Goal: Task Accomplishment & Management: Use online tool/utility

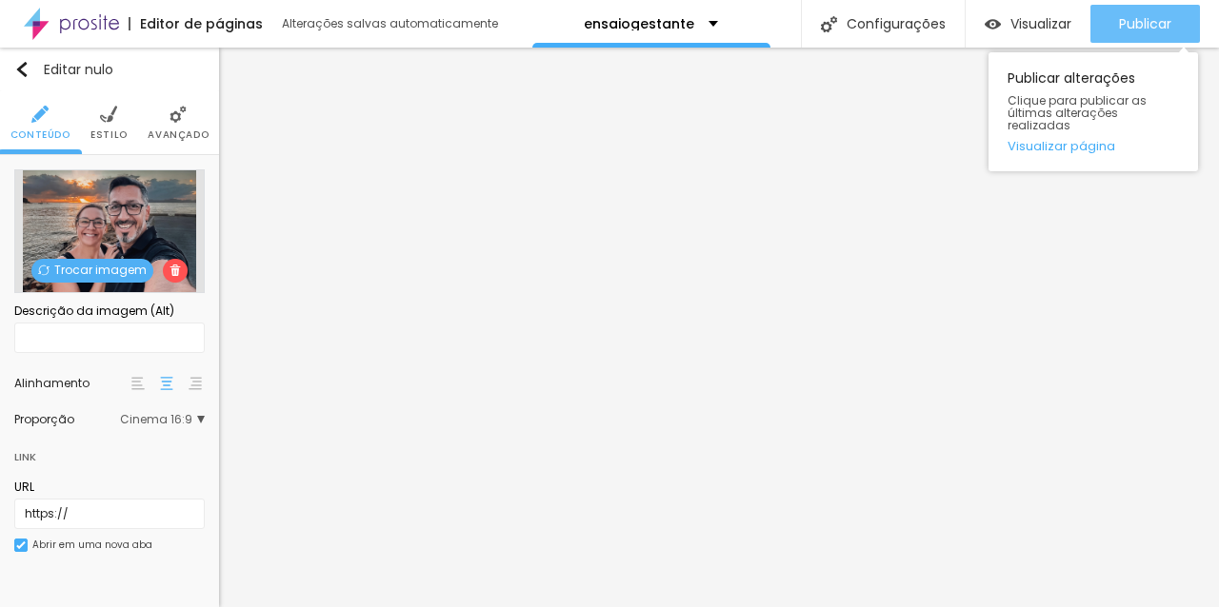
click at [1159, 21] on font "Publicar" at bounding box center [1145, 23] width 52 height 19
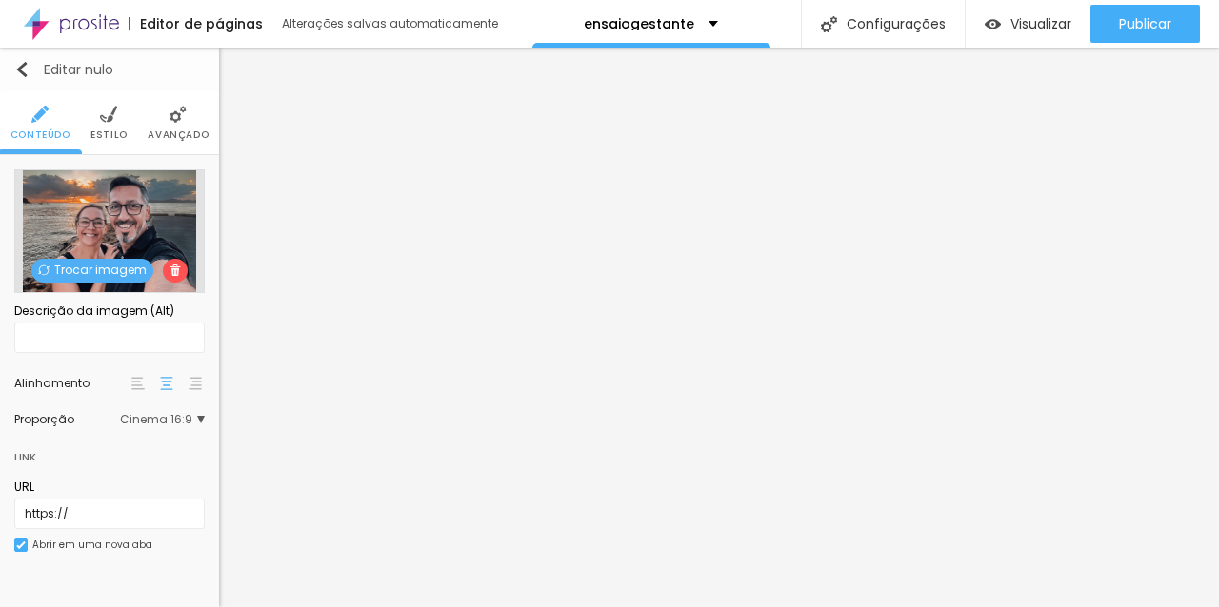
click at [26, 69] on img "button" at bounding box center [21, 69] width 15 height 15
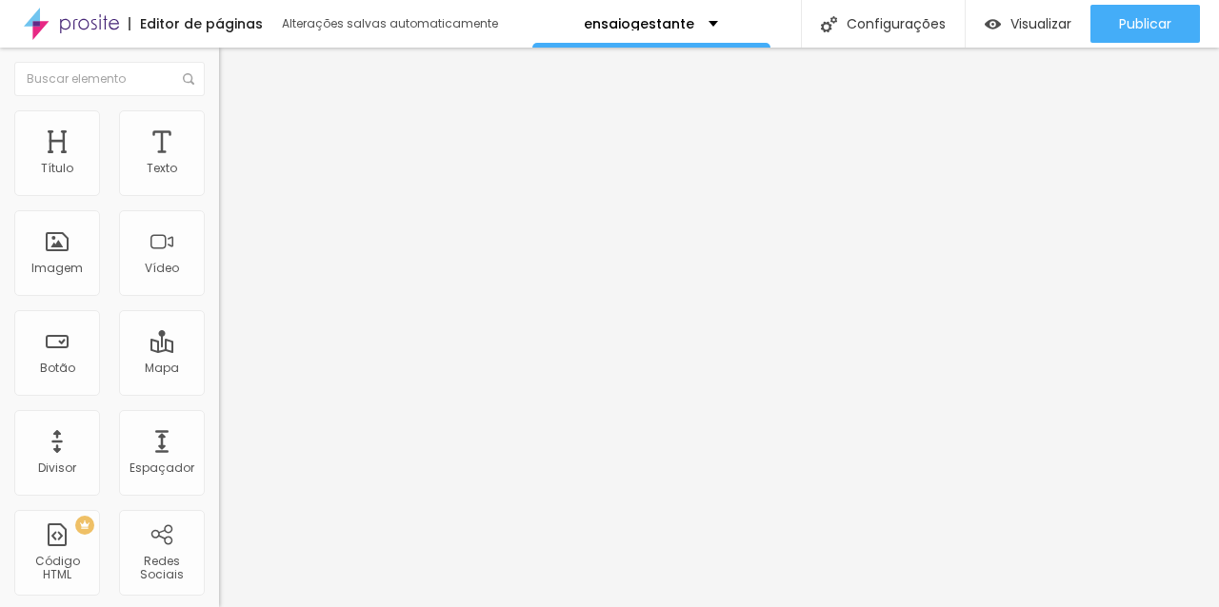
click at [77, 21] on img at bounding box center [71, 24] width 95 height 48
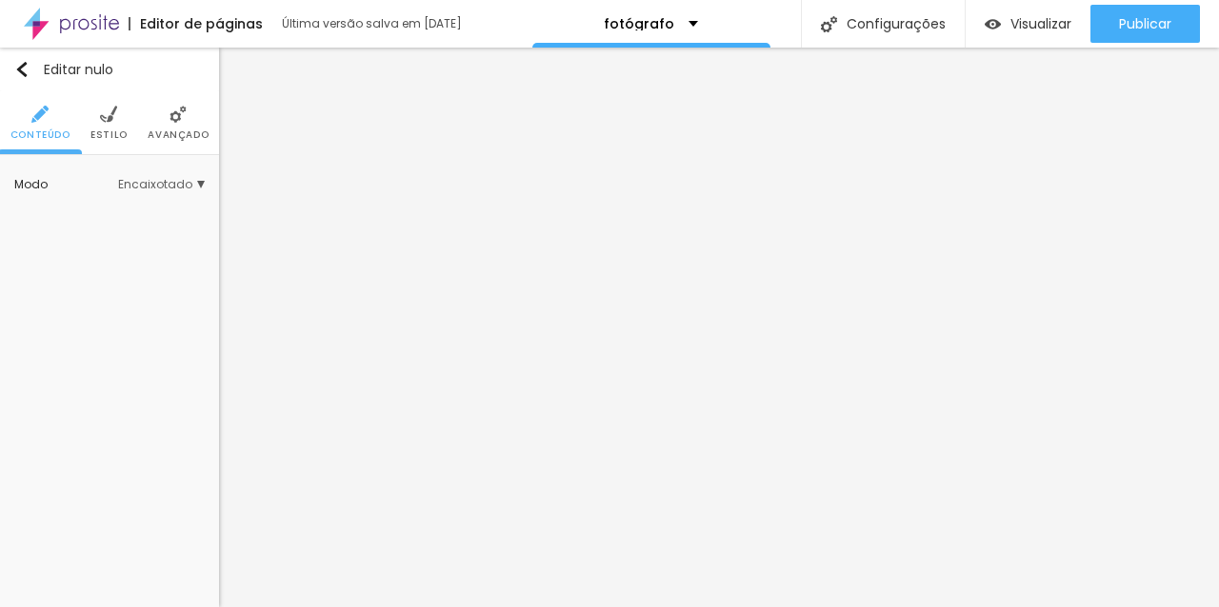
click at [107, 119] on img at bounding box center [108, 114] width 17 height 17
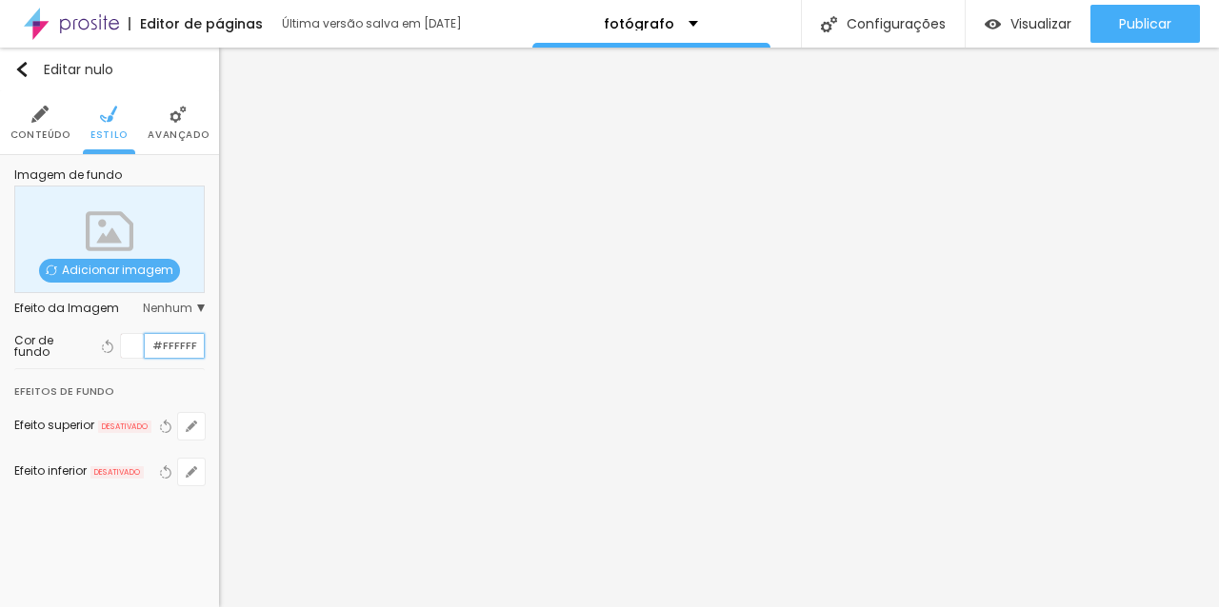
click at [168, 349] on input "#FFFFFF" at bounding box center [174, 346] width 59 height 24
paste input "D8D8"
type input "#FFD8D8"
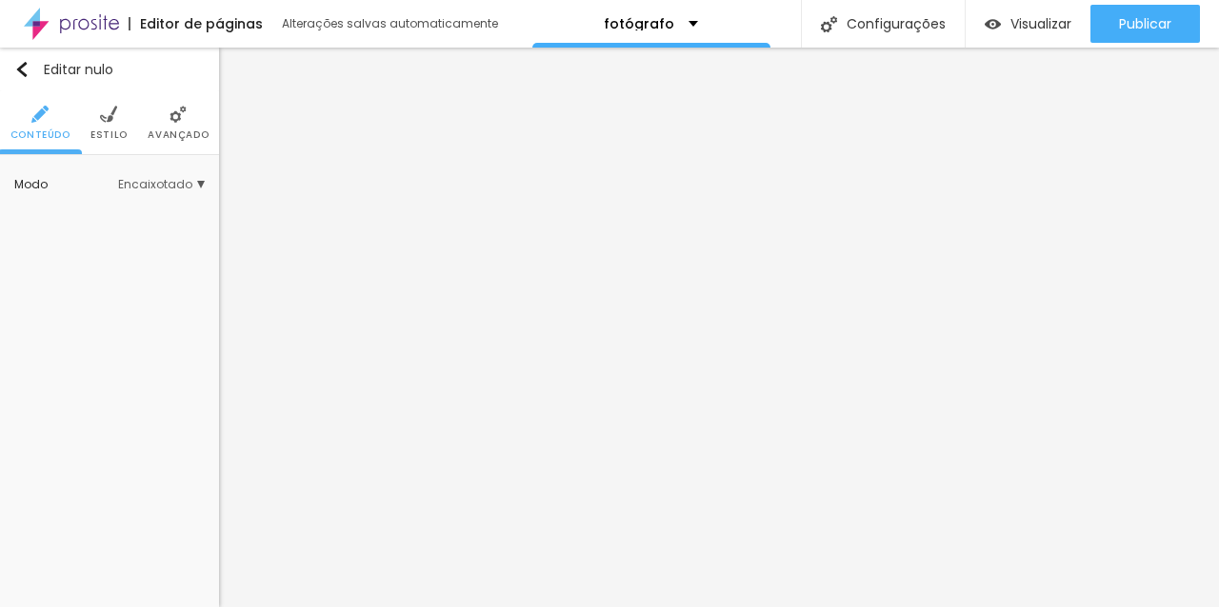
click at [98, 116] on li "Estilo" at bounding box center [108, 122] width 37 height 63
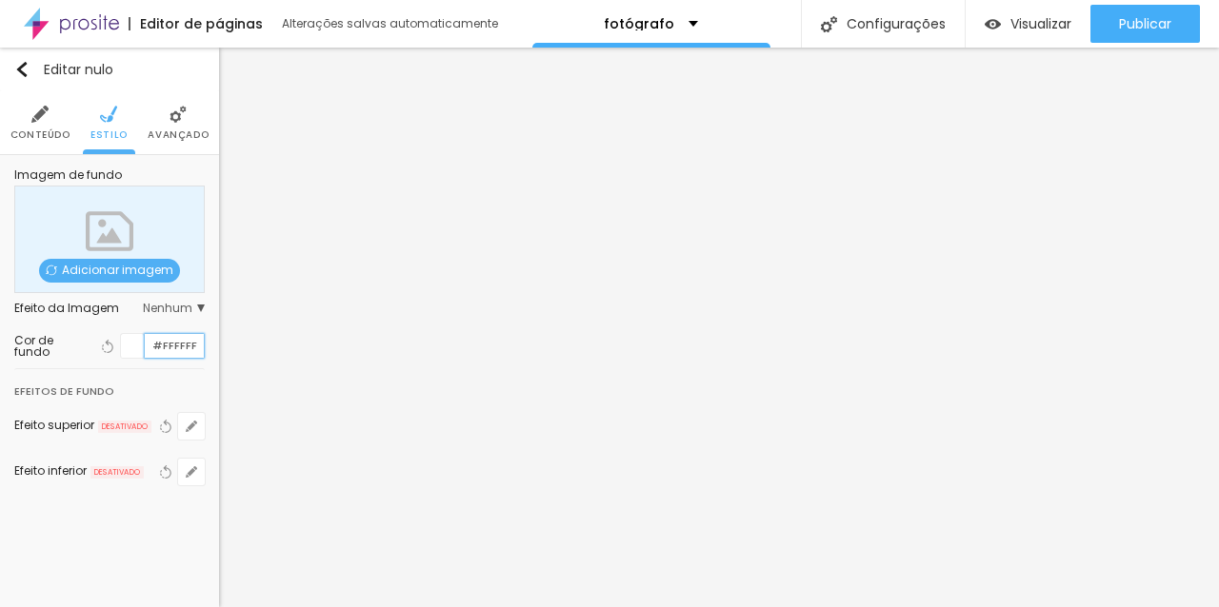
click at [170, 349] on input "#FFFFFF" at bounding box center [174, 346] width 59 height 24
paste input "D8D8"
type input "#FFD8D8"
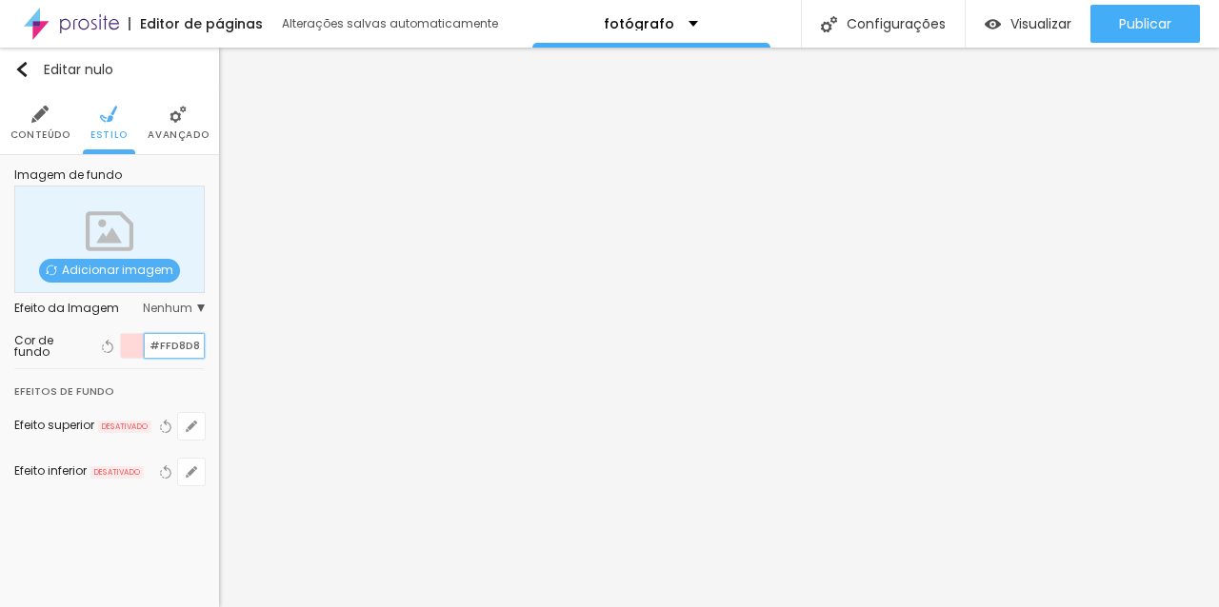
scroll to position [1, 0]
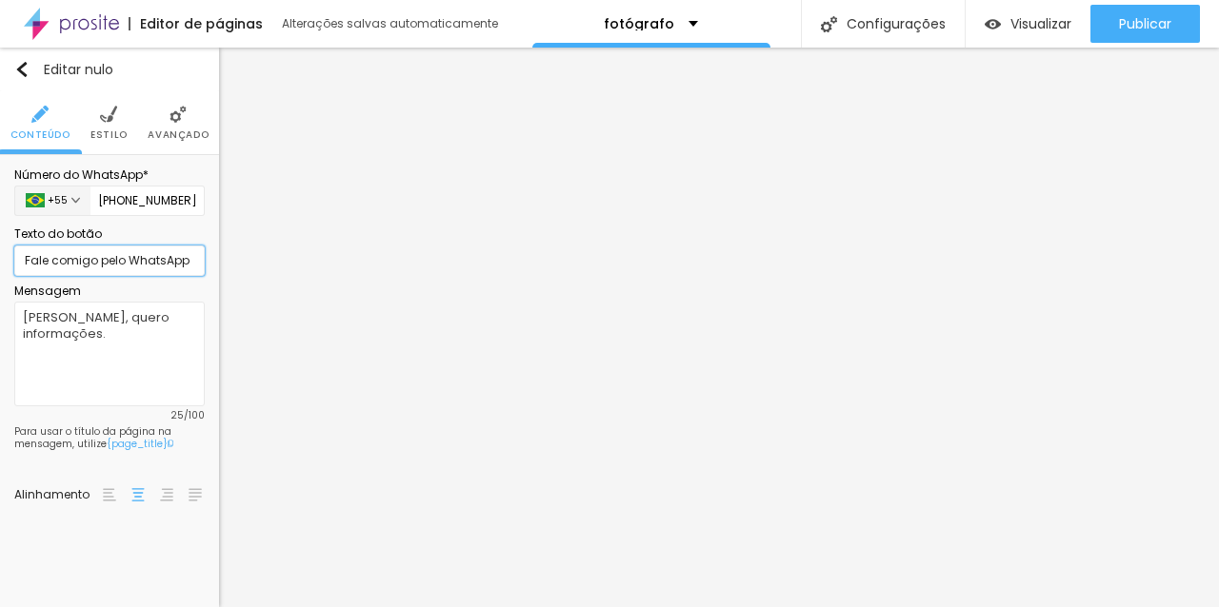
click at [120, 264] on input "Fale comigo pelo WhatsApp" at bounding box center [109, 261] width 190 height 30
type input "d"
type input "a"
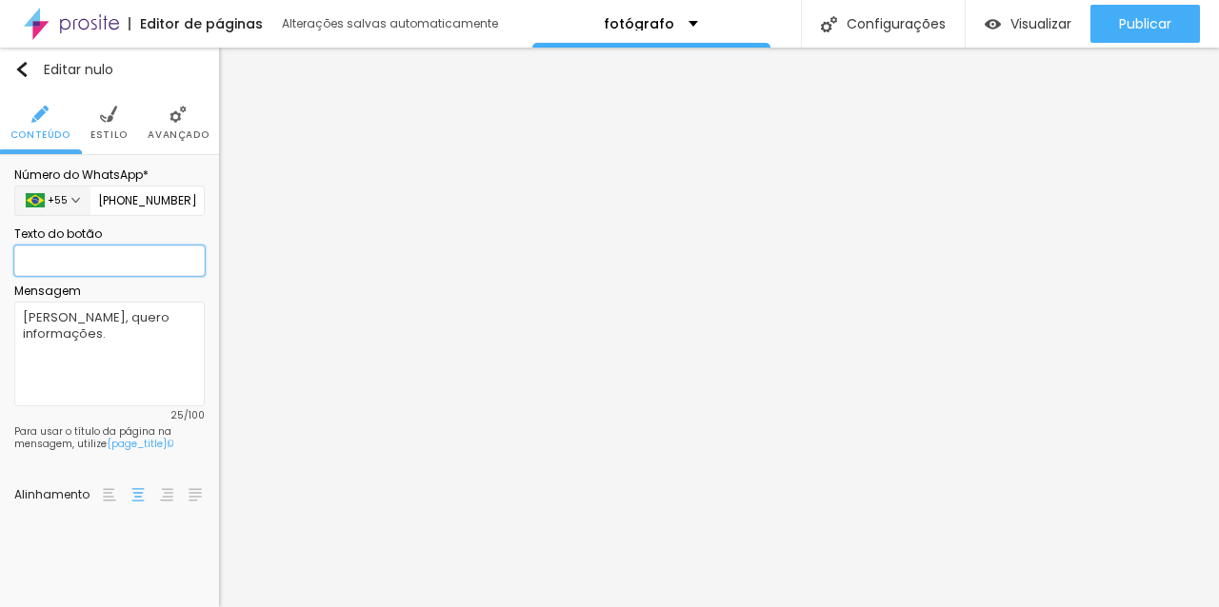
type input "g"
type input "f"
type input "Quero ver os pacotes"
click at [107, 127] on li "Estilo" at bounding box center [108, 122] width 37 height 63
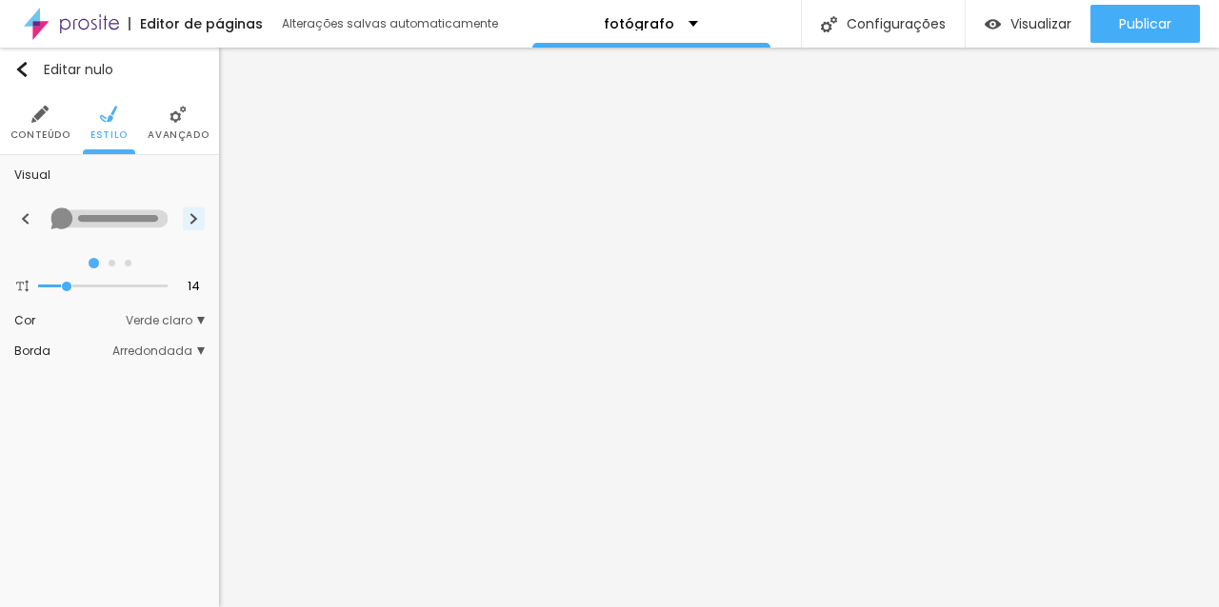
click at [194, 219] on img at bounding box center [193, 218] width 10 height 11
radio input "false"
radio input "true"
click at [167, 325] on font "Verde claro" at bounding box center [159, 320] width 67 height 16
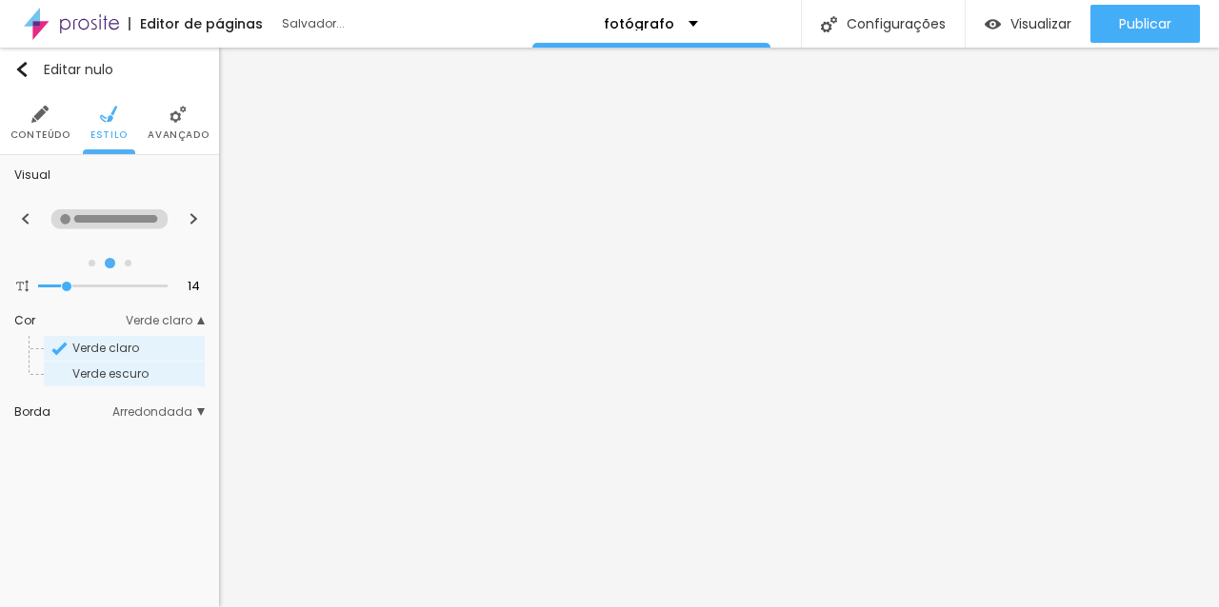
click at [128, 378] on font "Verde escuro" at bounding box center [110, 374] width 76 height 16
click at [170, 409] on font "Arredondada" at bounding box center [152, 412] width 80 height 16
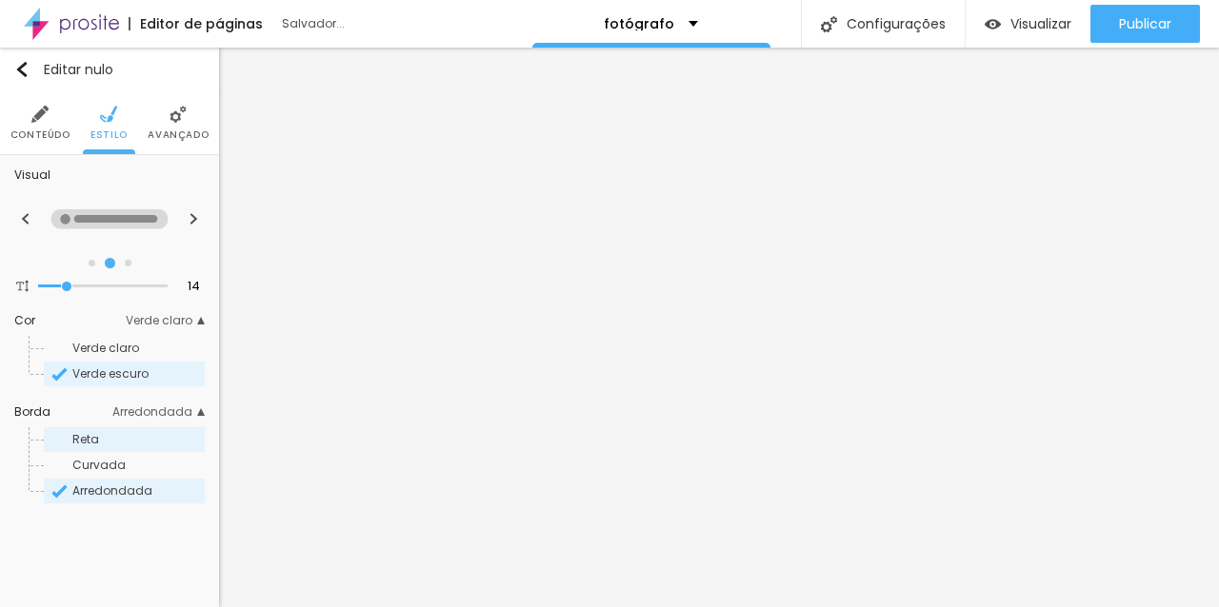
click at [113, 438] on span "Reta" at bounding box center [136, 439] width 129 height 11
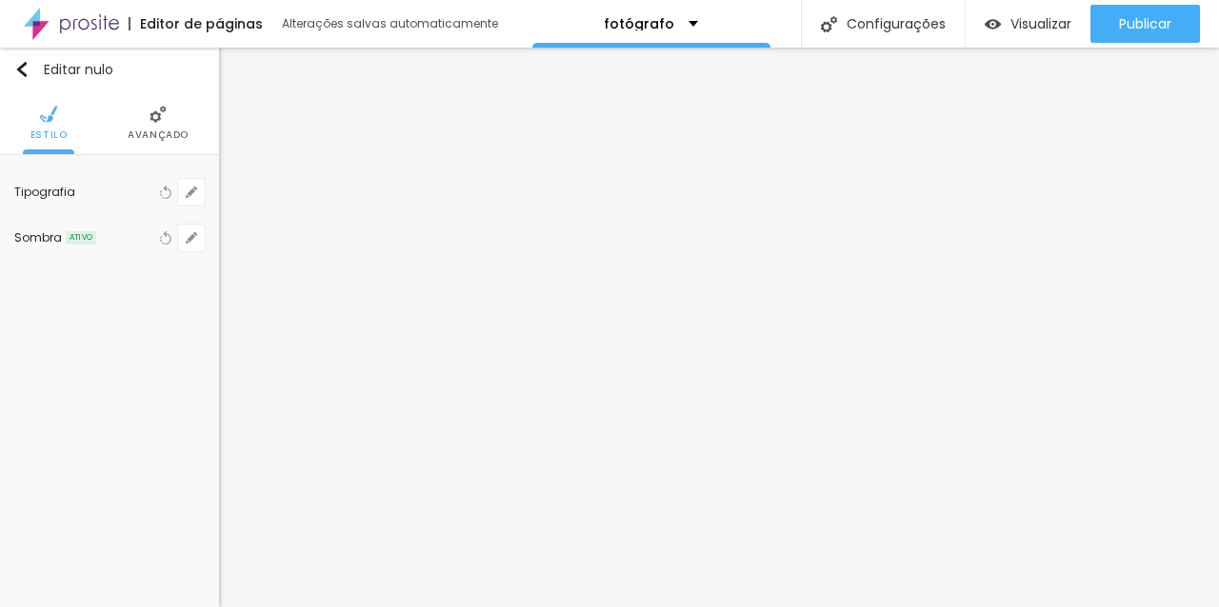
click at [149, 112] on img at bounding box center [157, 114] width 17 height 17
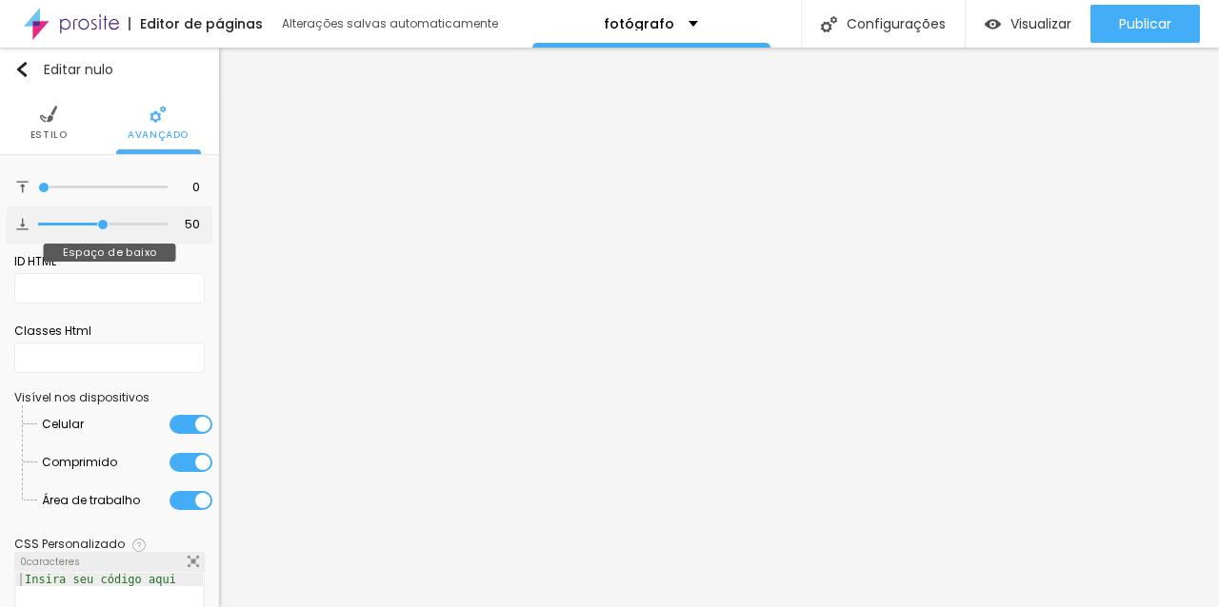
type input "45"
type input "33"
type input "30"
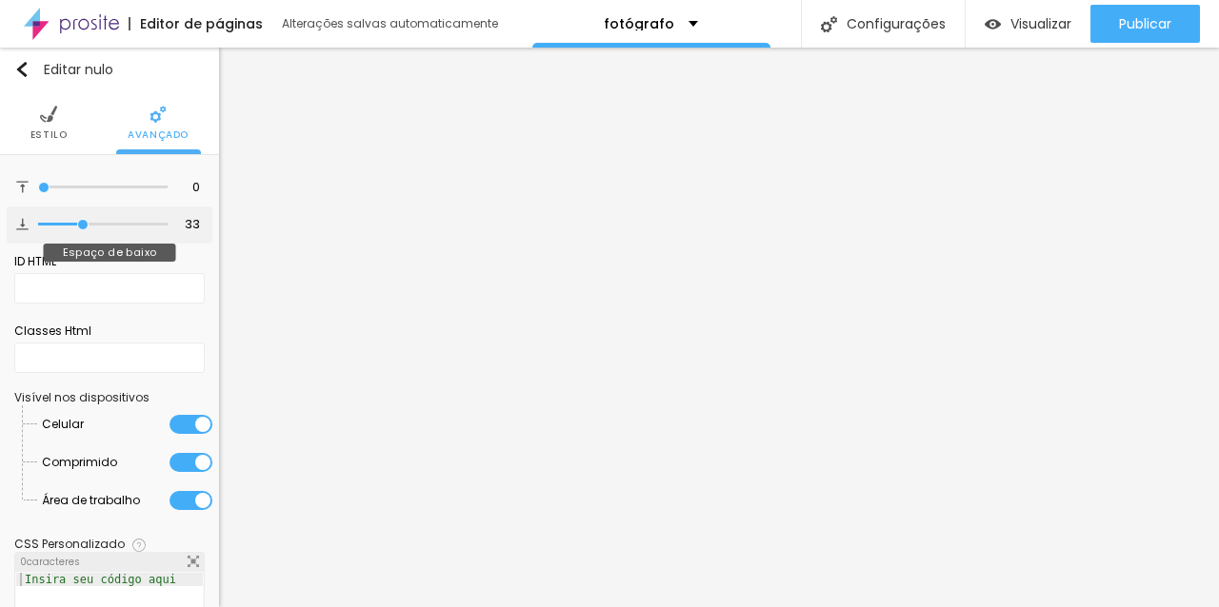
type input "30"
type input "28"
type input "25"
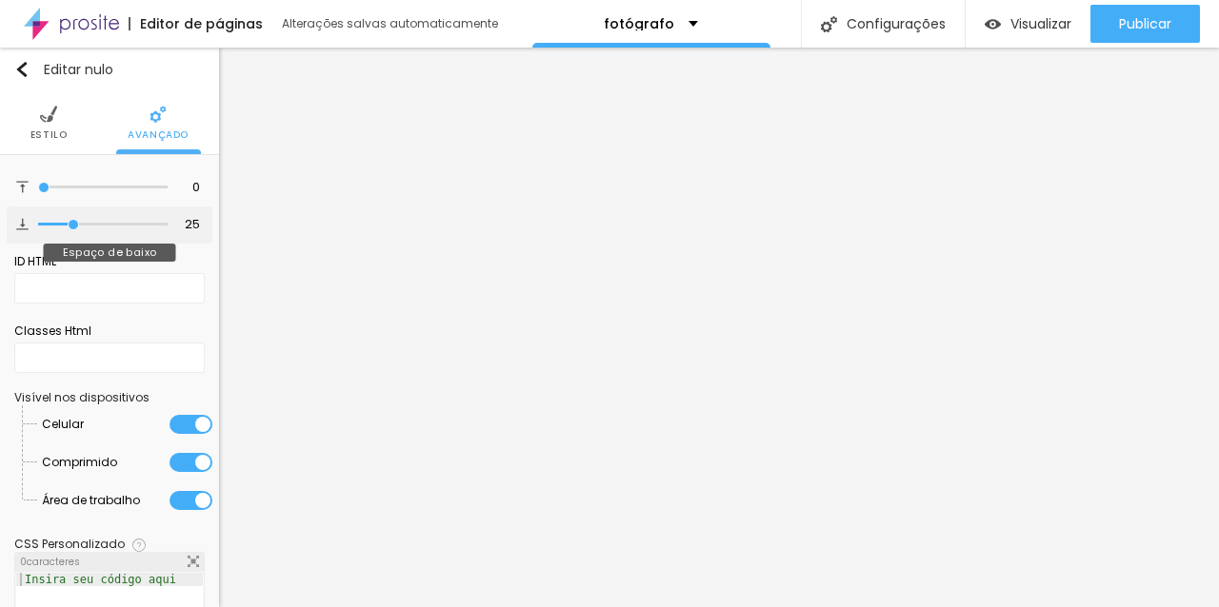
type input "23"
type input "21"
type input "20"
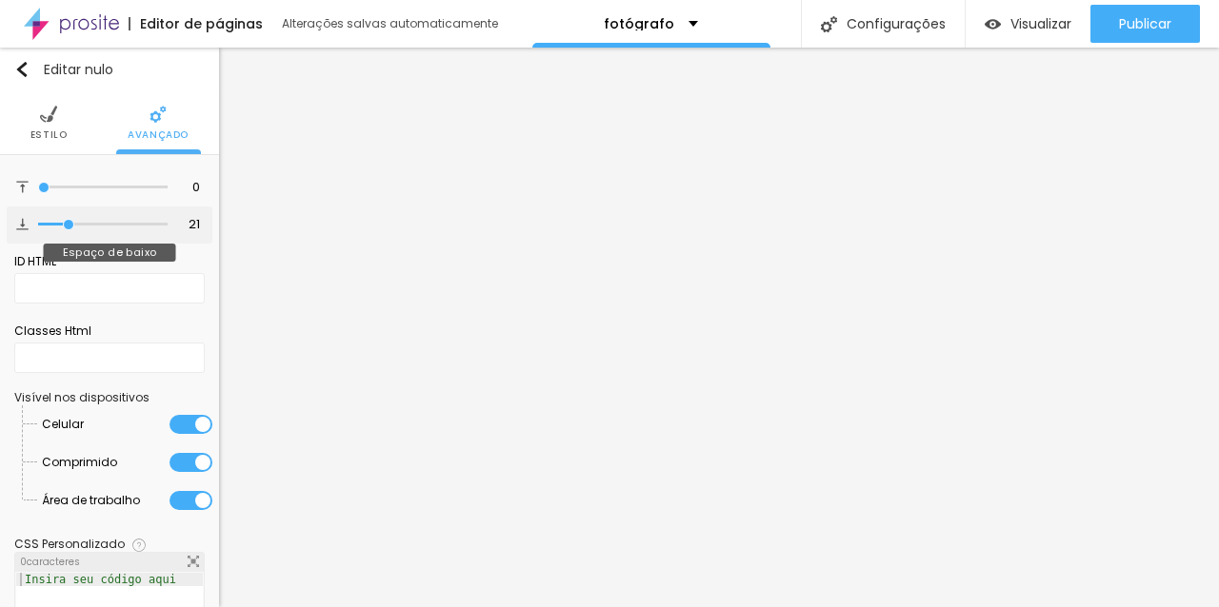
type input "20"
type input "16"
drag, startPoint x: 104, startPoint y: 223, endPoint x: 63, endPoint y: 223, distance: 40.9
type input "16"
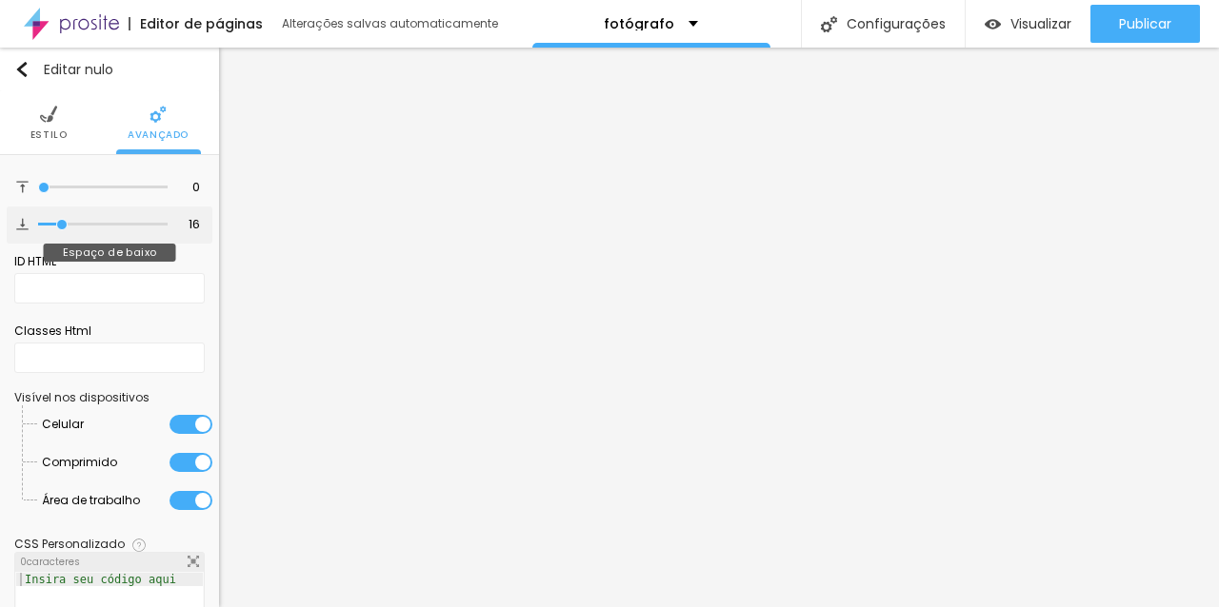
click at [63, 223] on input "range" at bounding box center [102, 225] width 129 height 10
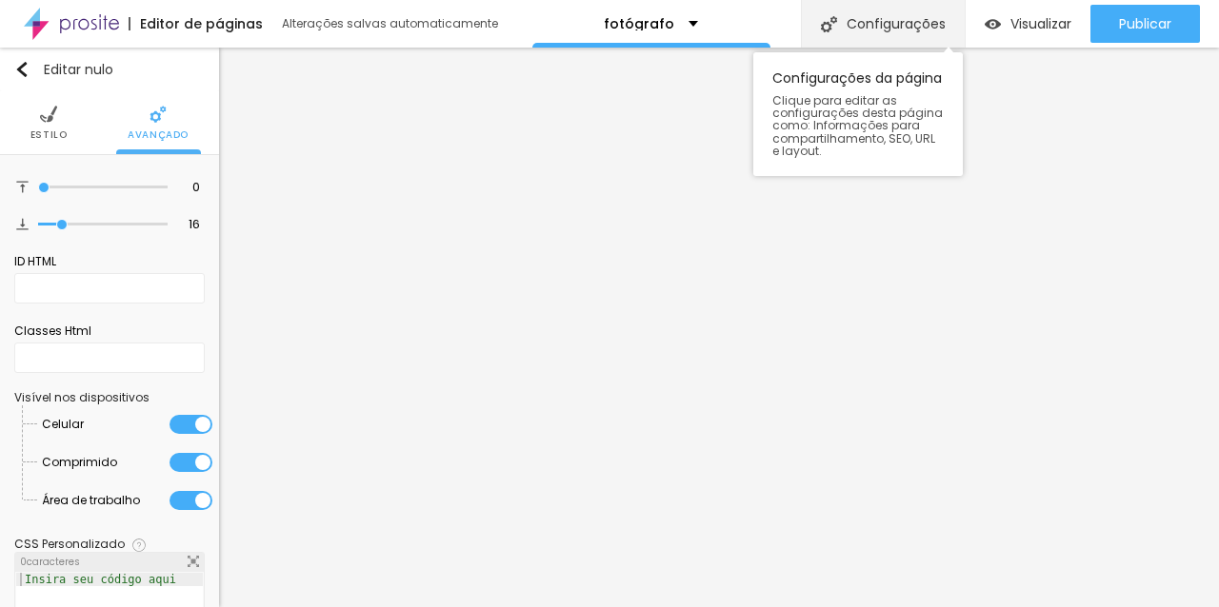
click at [889, 16] on font "Configurações" at bounding box center [895, 23] width 99 height 19
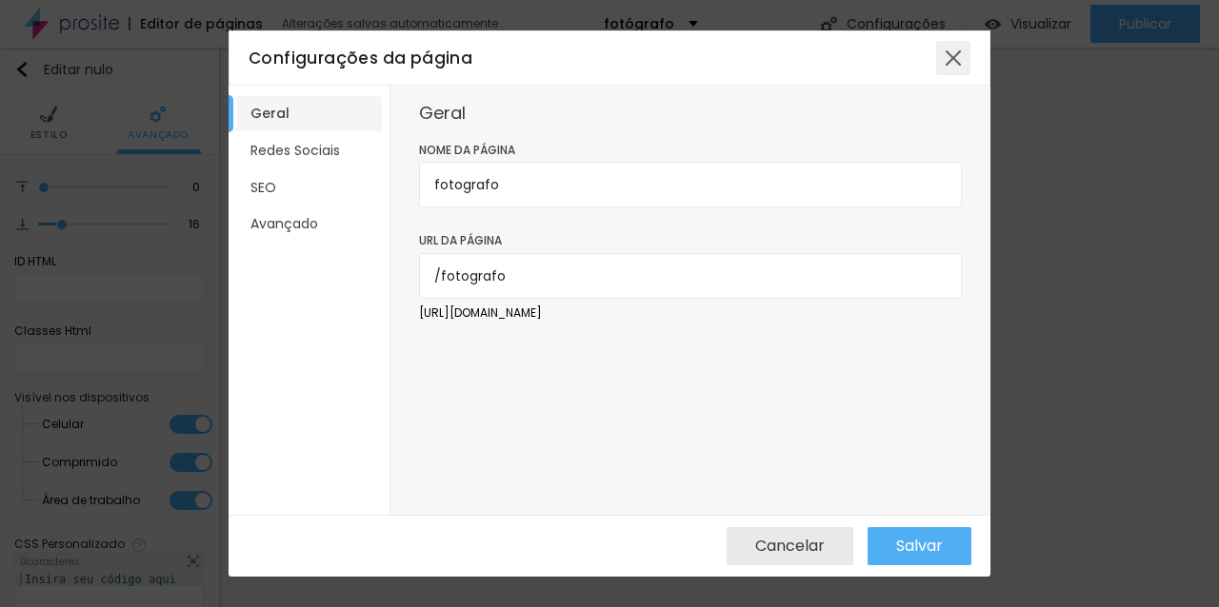
click at [950, 57] on div at bounding box center [953, 58] width 34 height 34
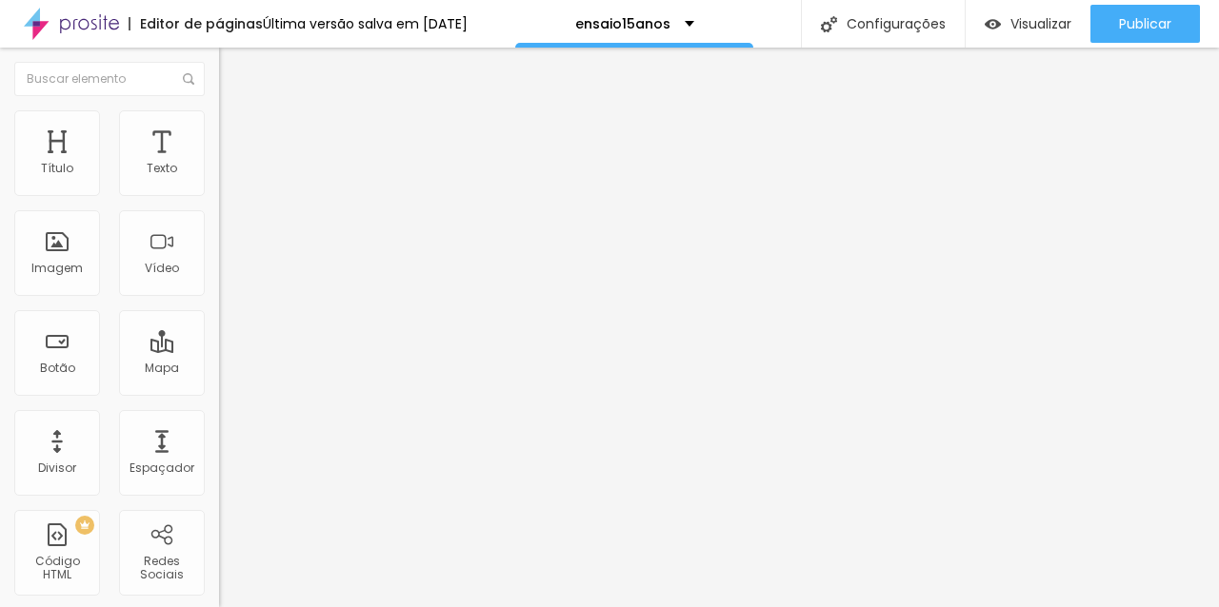
click at [219, 124] on li "Estilo" at bounding box center [328, 119] width 219 height 19
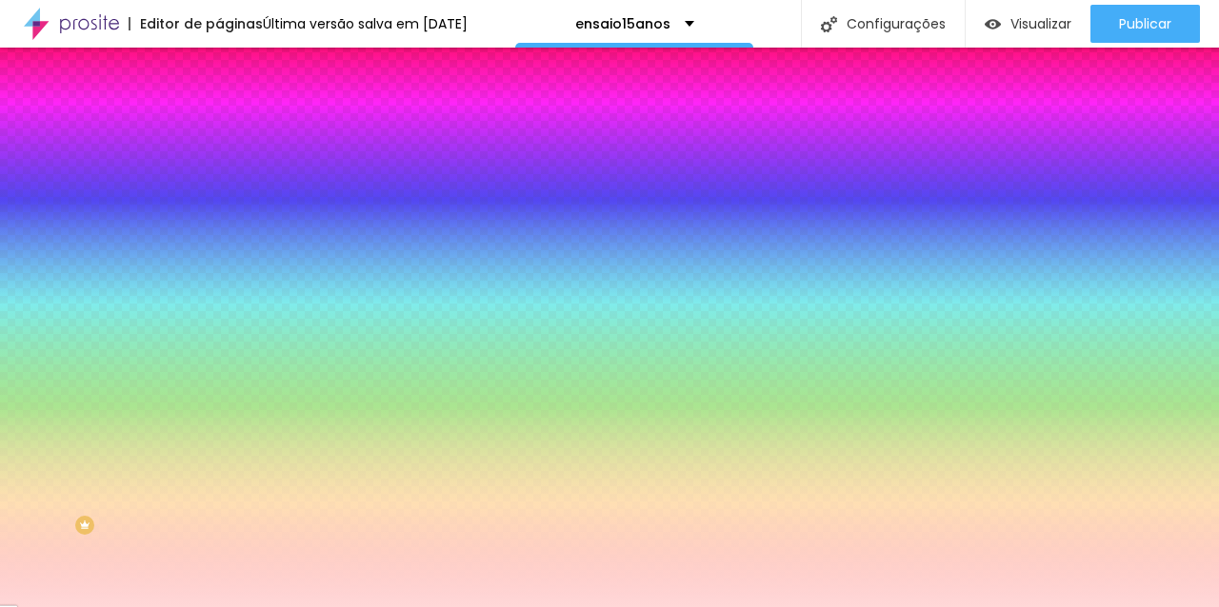
click at [219, 278] on input "#FFD8D8" at bounding box center [333, 268] width 228 height 19
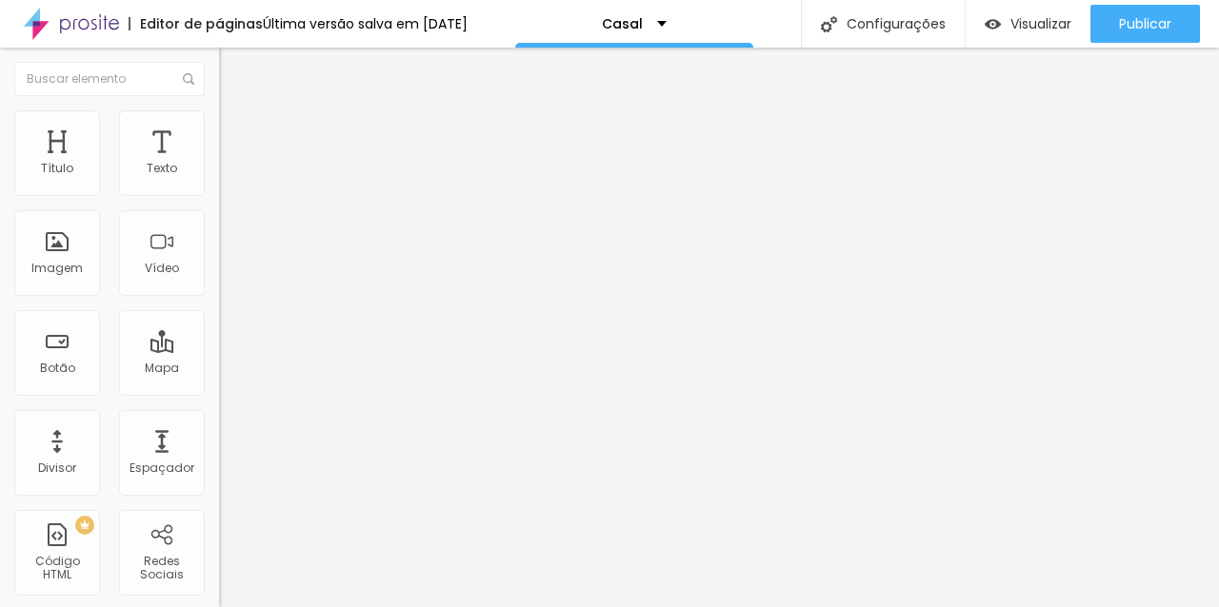
click at [219, 173] on font "Encaixotado" at bounding box center [256, 165] width 74 height 16
click at [219, 203] on font "Completo" at bounding box center [248, 195] width 58 height 16
click at [219, 173] on font "Encaixotado" at bounding box center [256, 165] width 74 height 16
click at [219, 185] on font "Encaixotado" at bounding box center [256, 177] width 74 height 16
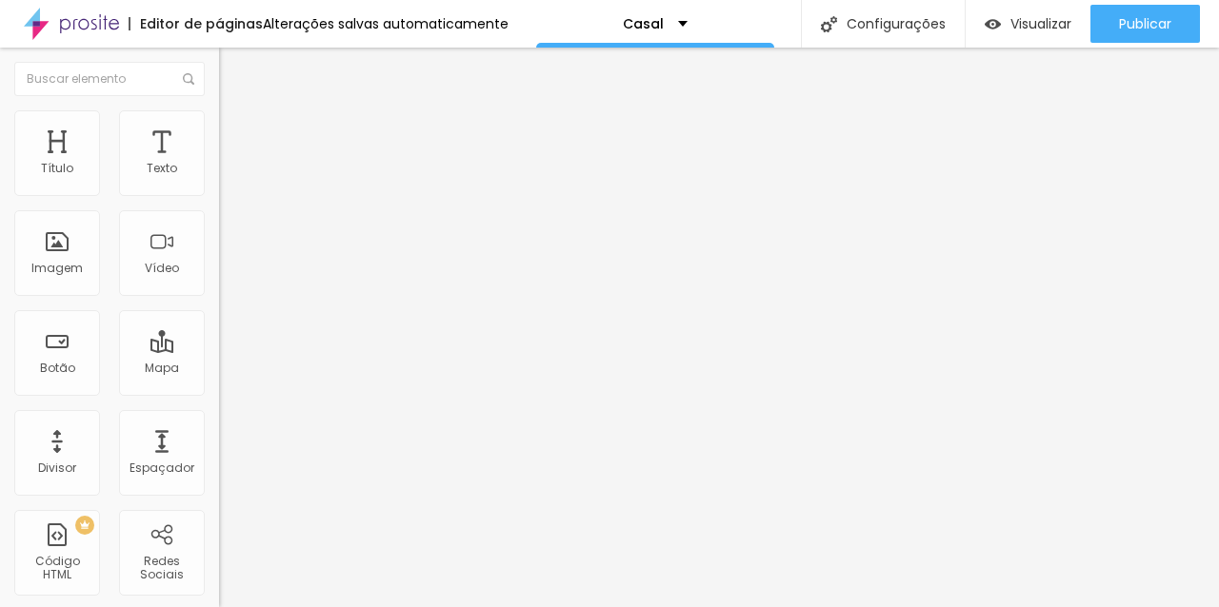
click at [219, 203] on font "Completo" at bounding box center [248, 195] width 58 height 16
click at [236, 128] on font "Estilo" at bounding box center [251, 123] width 30 height 16
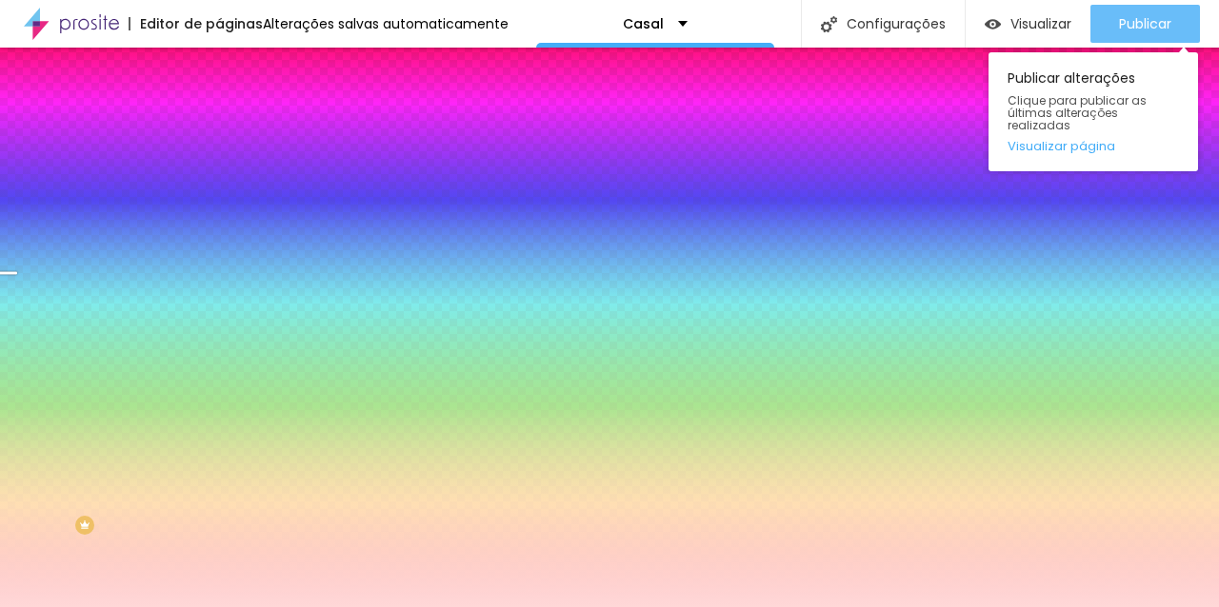
click at [1111, 13] on button "Publicar" at bounding box center [1144, 24] width 109 height 38
